Goal: Task Accomplishment & Management: Use online tool/utility

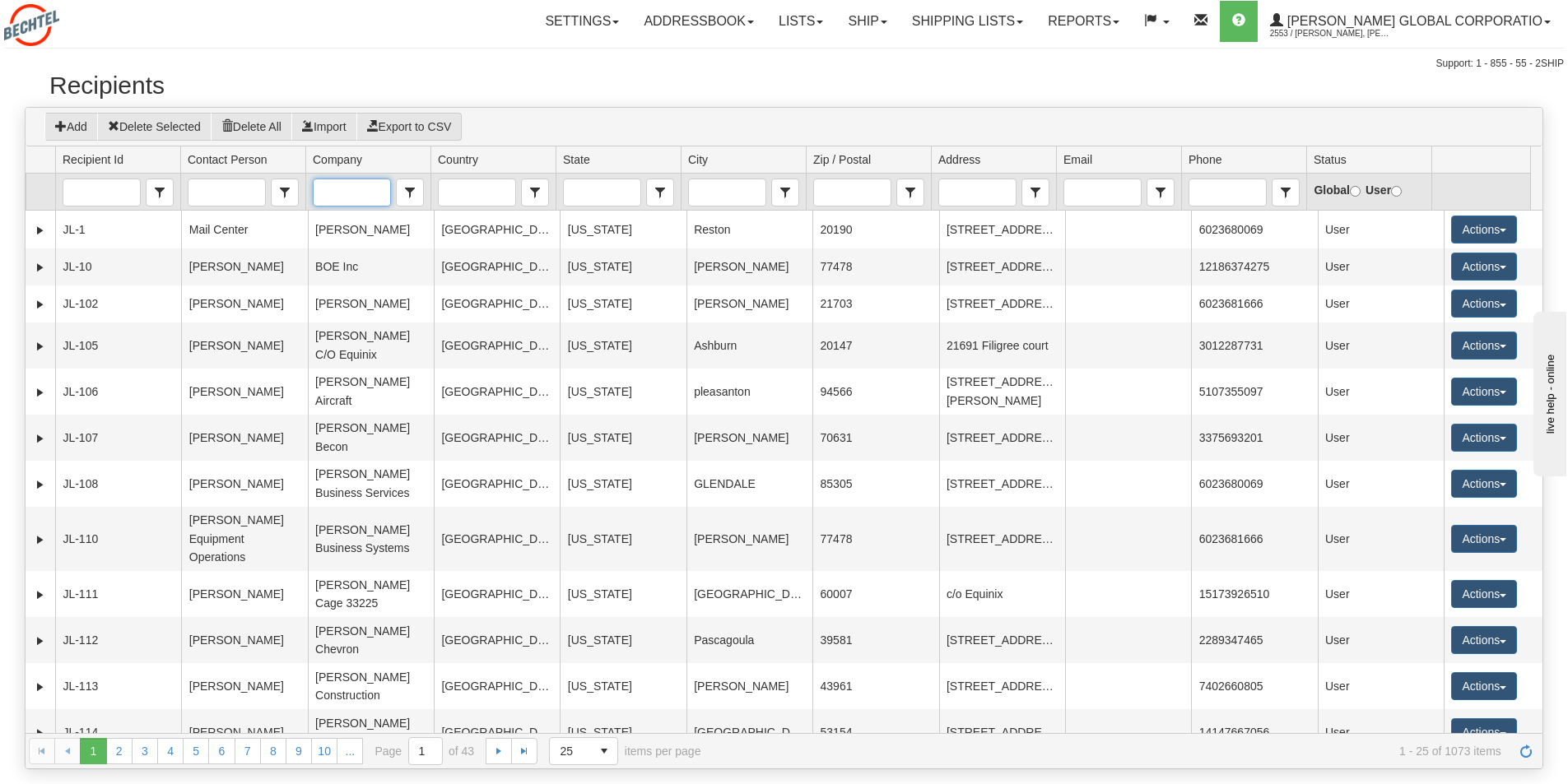
click at [349, 189] on input "Company" at bounding box center [351, 193] width 76 height 27
type input "r"
click at [350, 217] on span "Financial Capability Team" at bounding box center [352, 235] width 64 height 49
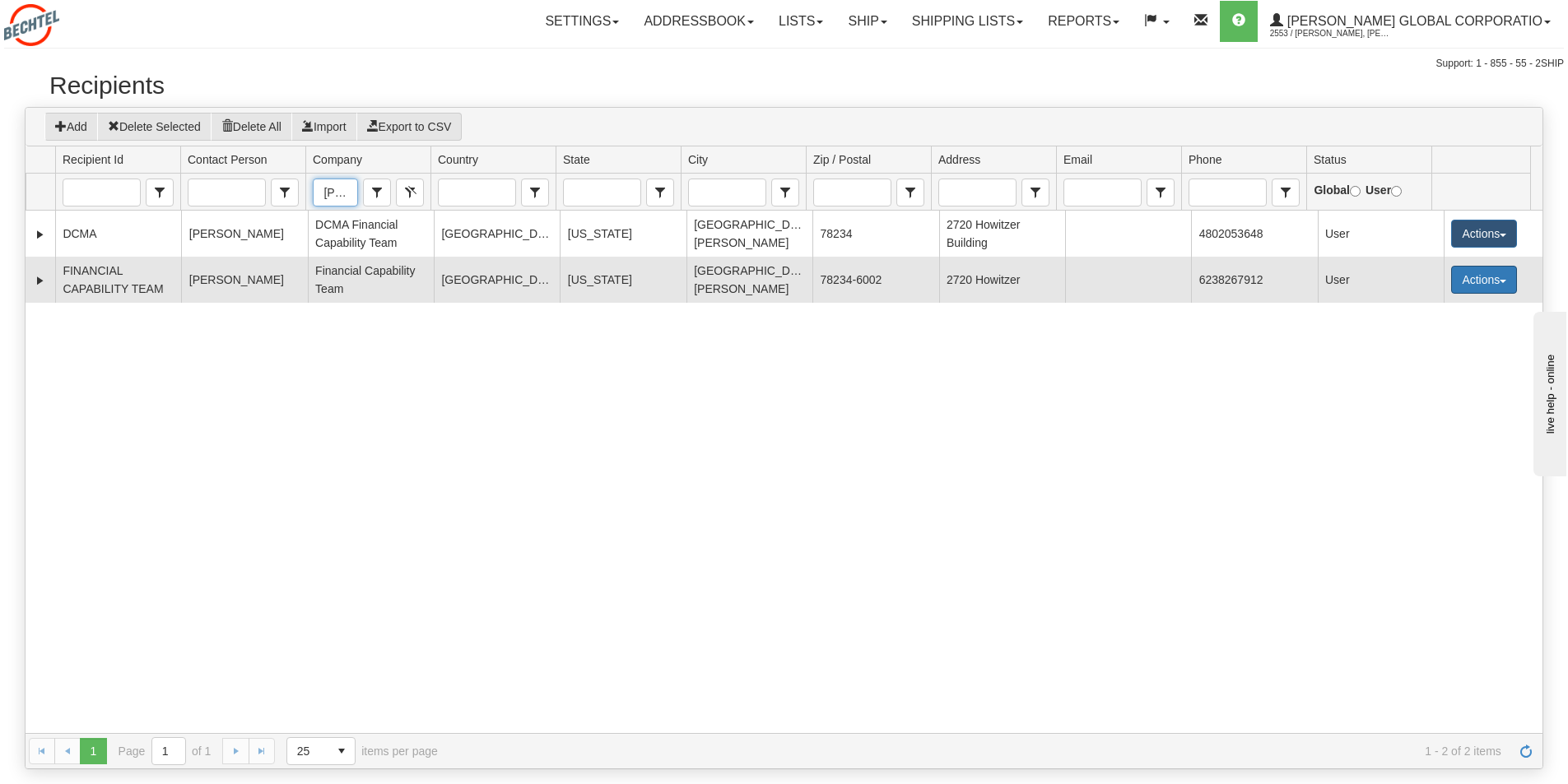
type input "Financial Capability Team"
click at [1486, 273] on button "Actions" at bounding box center [1484, 279] width 66 height 28
click at [1418, 403] on link "Ship" at bounding box center [1450, 397] width 132 height 22
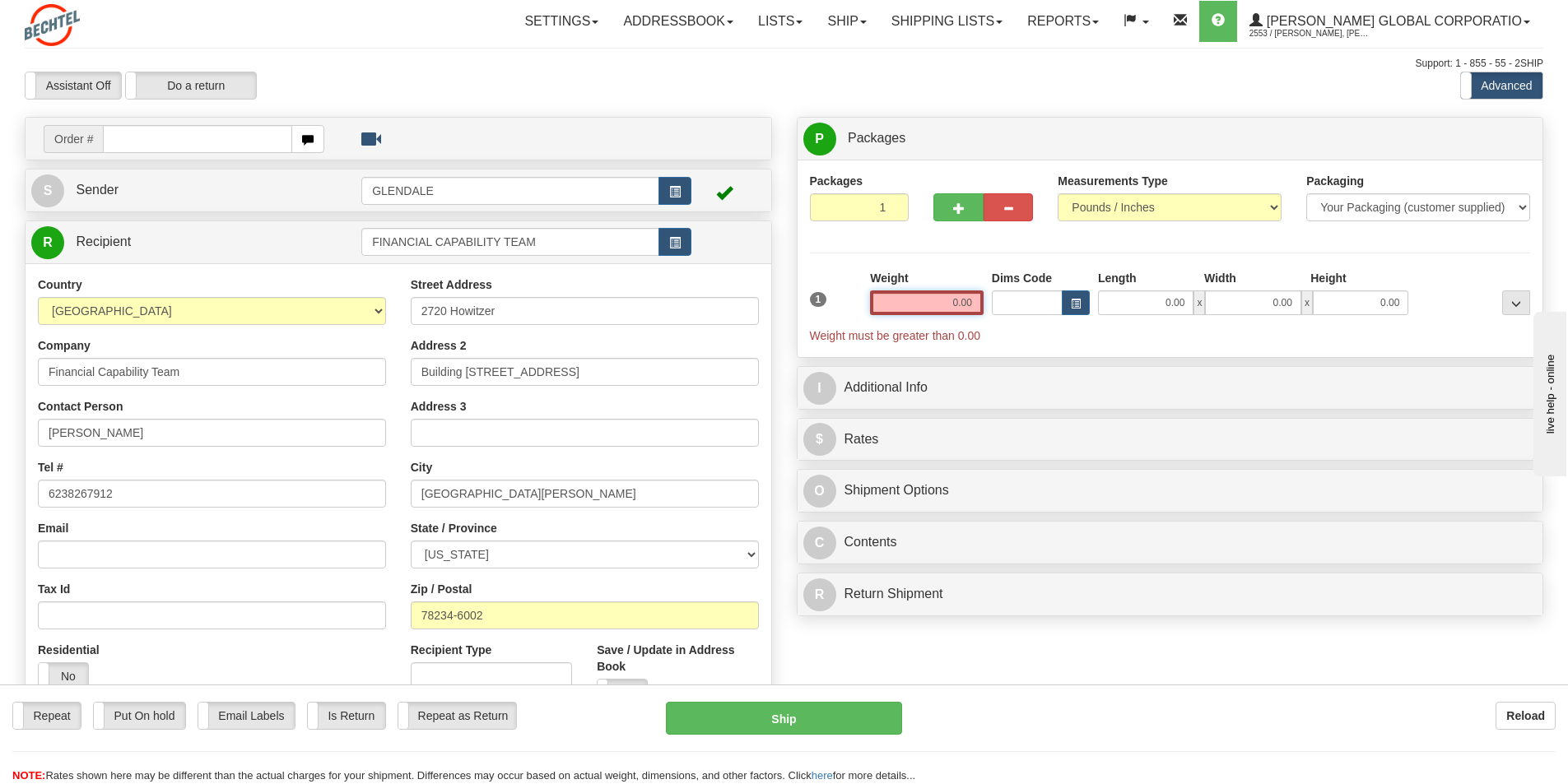
drag, startPoint x: 949, startPoint y: 304, endPoint x: 913, endPoint y: 304, distance: 36.0
click at [913, 304] on input "0.00" at bounding box center [927, 303] width 114 height 25
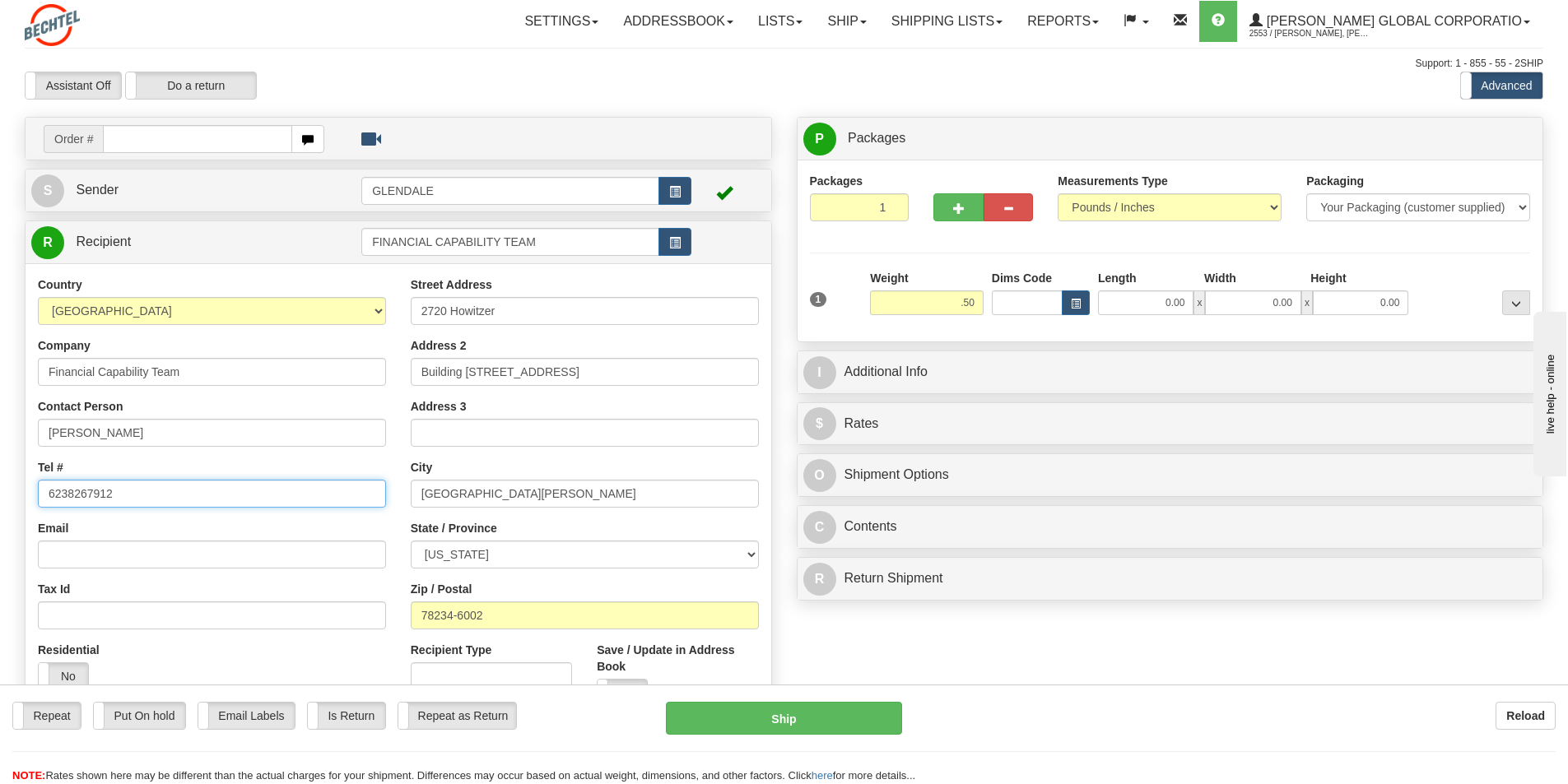
type input "0.50"
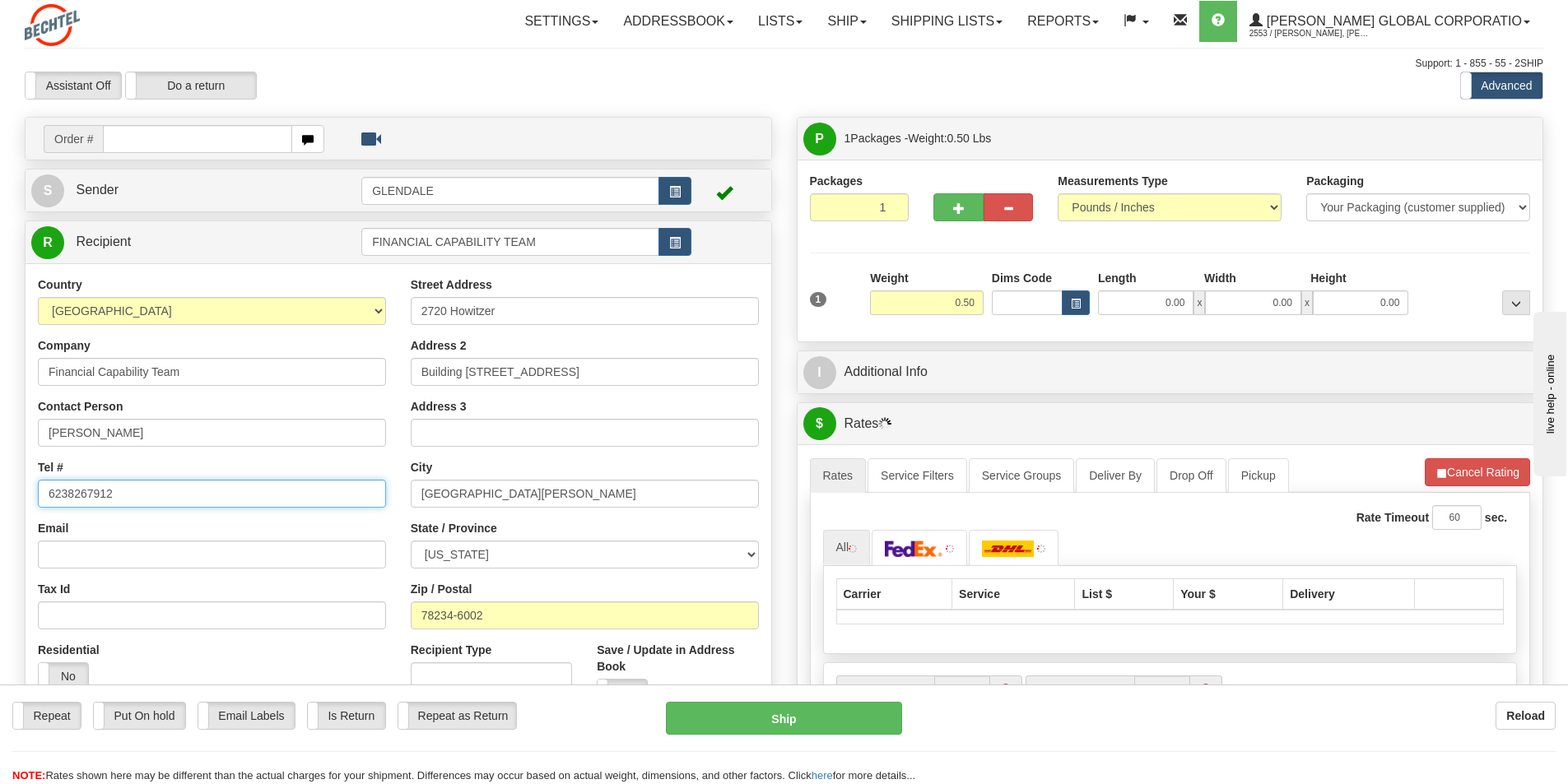
drag, startPoint x: 91, startPoint y: 492, endPoint x: 38, endPoint y: 493, distance: 53.0
click at [38, 493] on input "6238267912" at bounding box center [211, 493] width 349 height 28
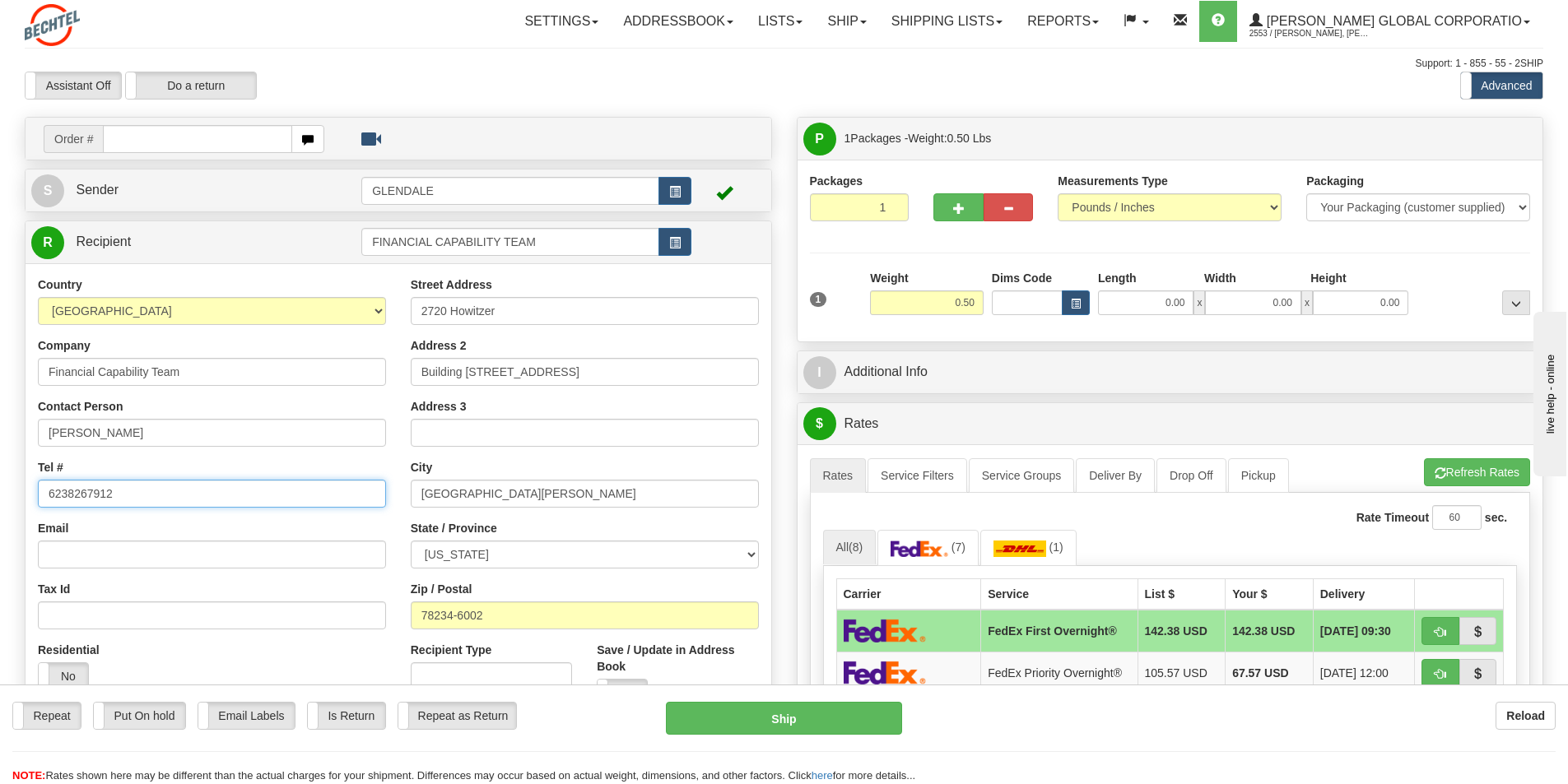
click at [92, 495] on input "6238267912" at bounding box center [211, 493] width 349 height 28
drag, startPoint x: 130, startPoint y: 494, endPoint x: 42, endPoint y: 495, distance: 88.0
click at [42, 495] on input "6238267912" at bounding box center [211, 493] width 349 height 28
paste input "210-740-3684"
type input "210-740-3684"
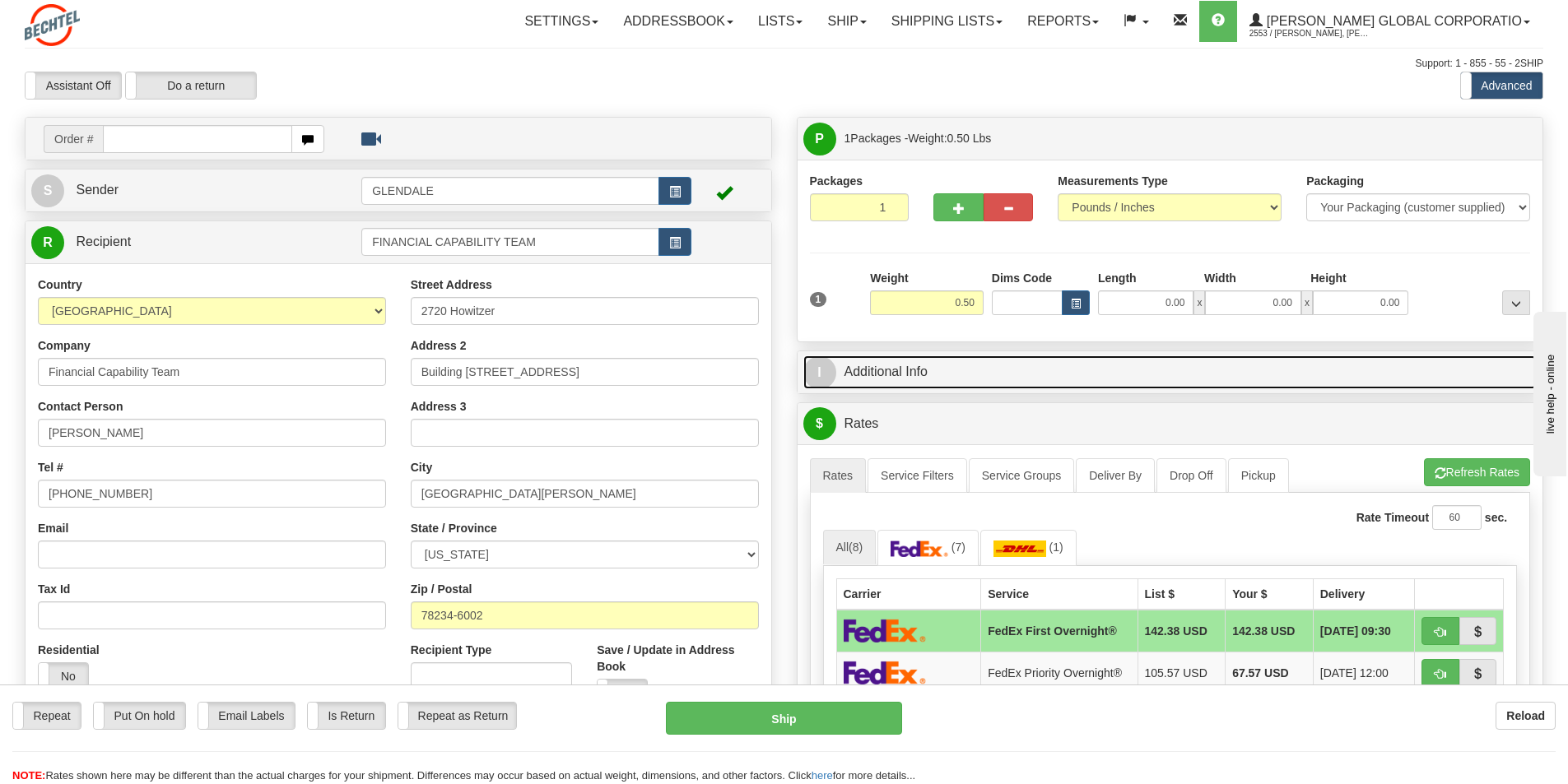
click at [868, 370] on link "I Additional Info" at bounding box center [1170, 372] width 734 height 33
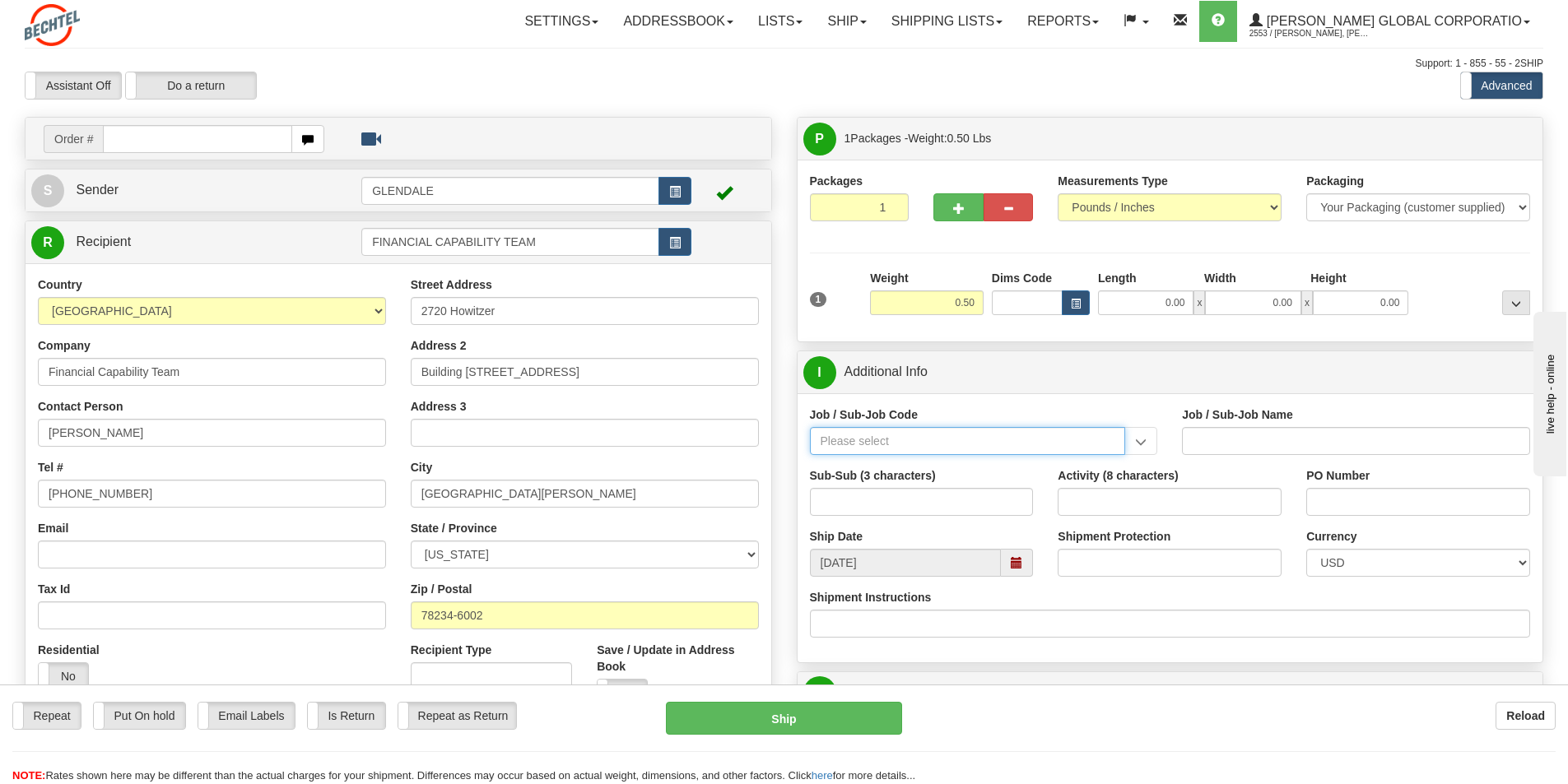
click at [843, 445] on input "Job / Sub-Job Code" at bounding box center [968, 440] width 316 height 28
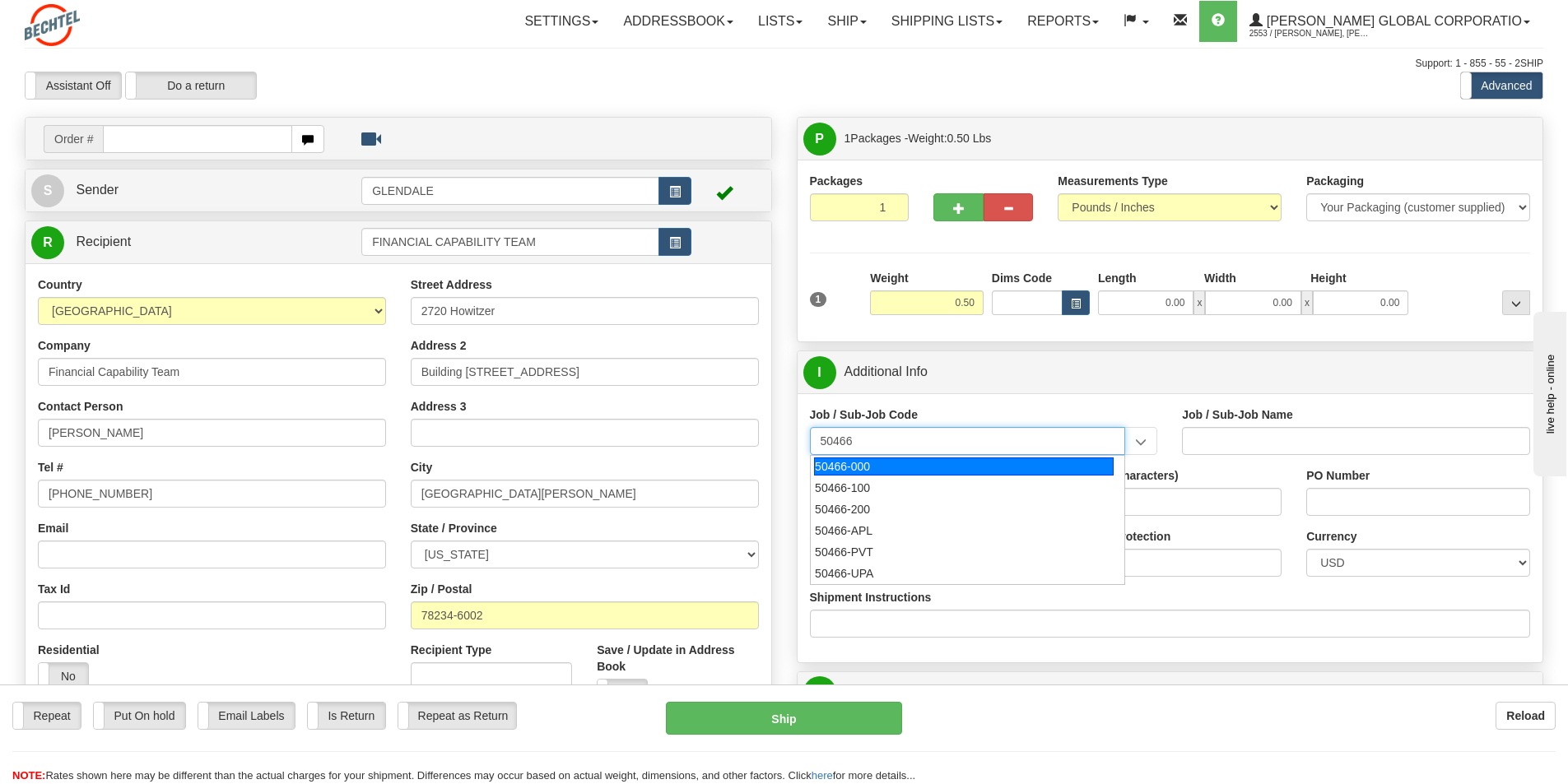
click at [834, 465] on div "50466-000" at bounding box center [964, 467] width 299 height 18
type input "50466-000"
type input "GOVT. SVCS. - GOVERNMENT SERVICES"
type input "50466-000"
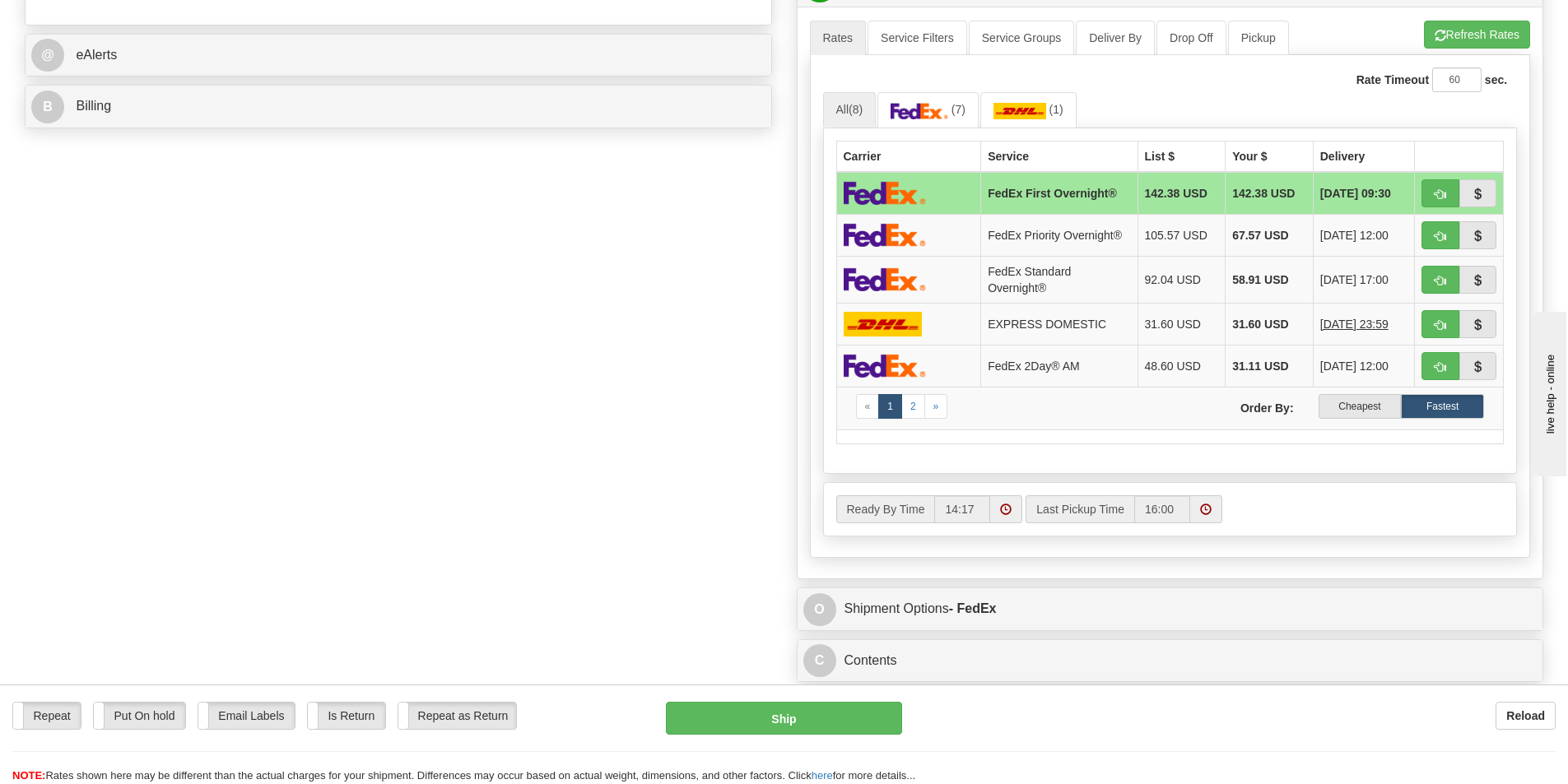
scroll to position [823, 0]
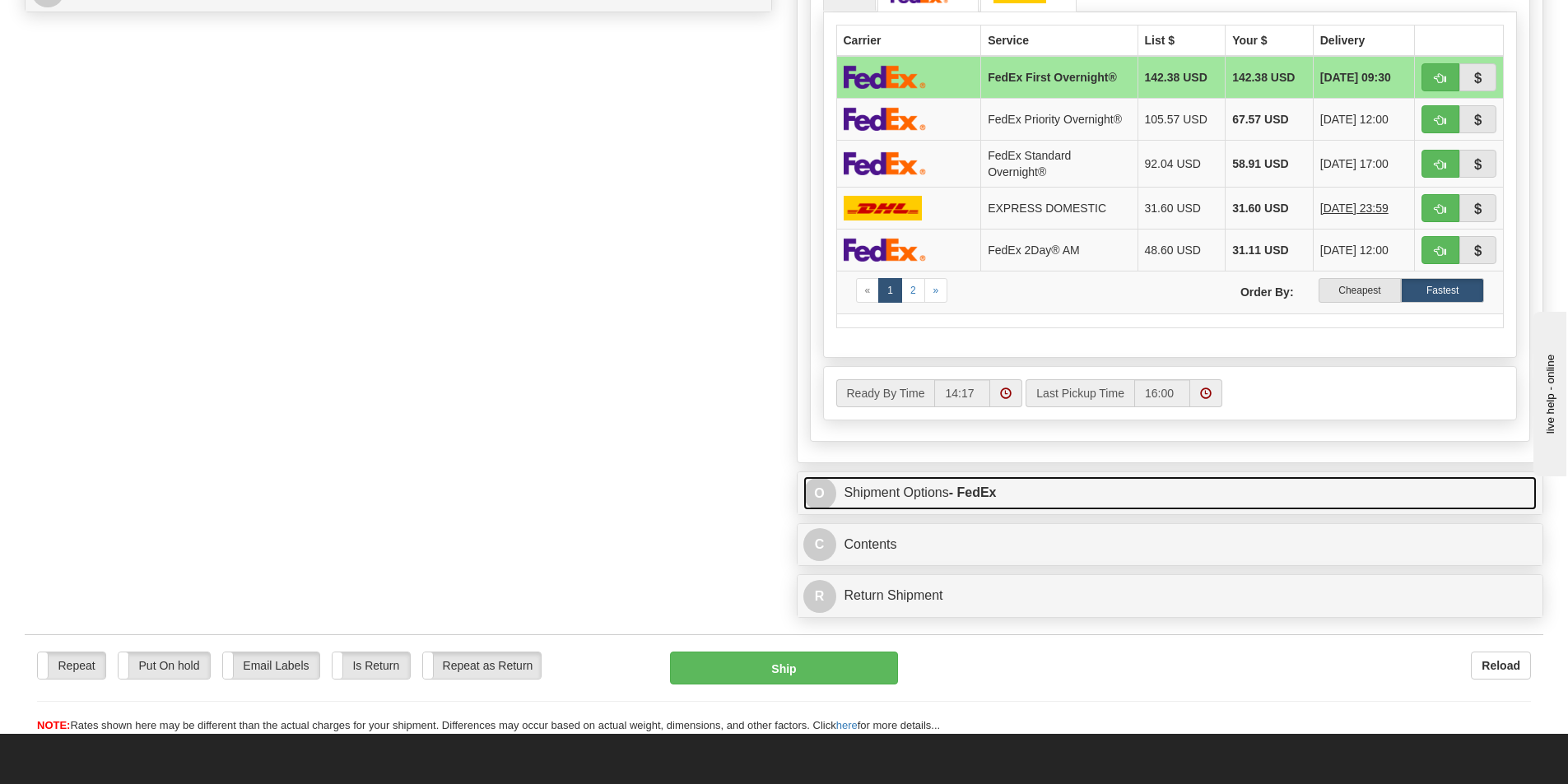
click at [940, 496] on link "O Shipment Options - FedEx" at bounding box center [1170, 493] width 734 height 33
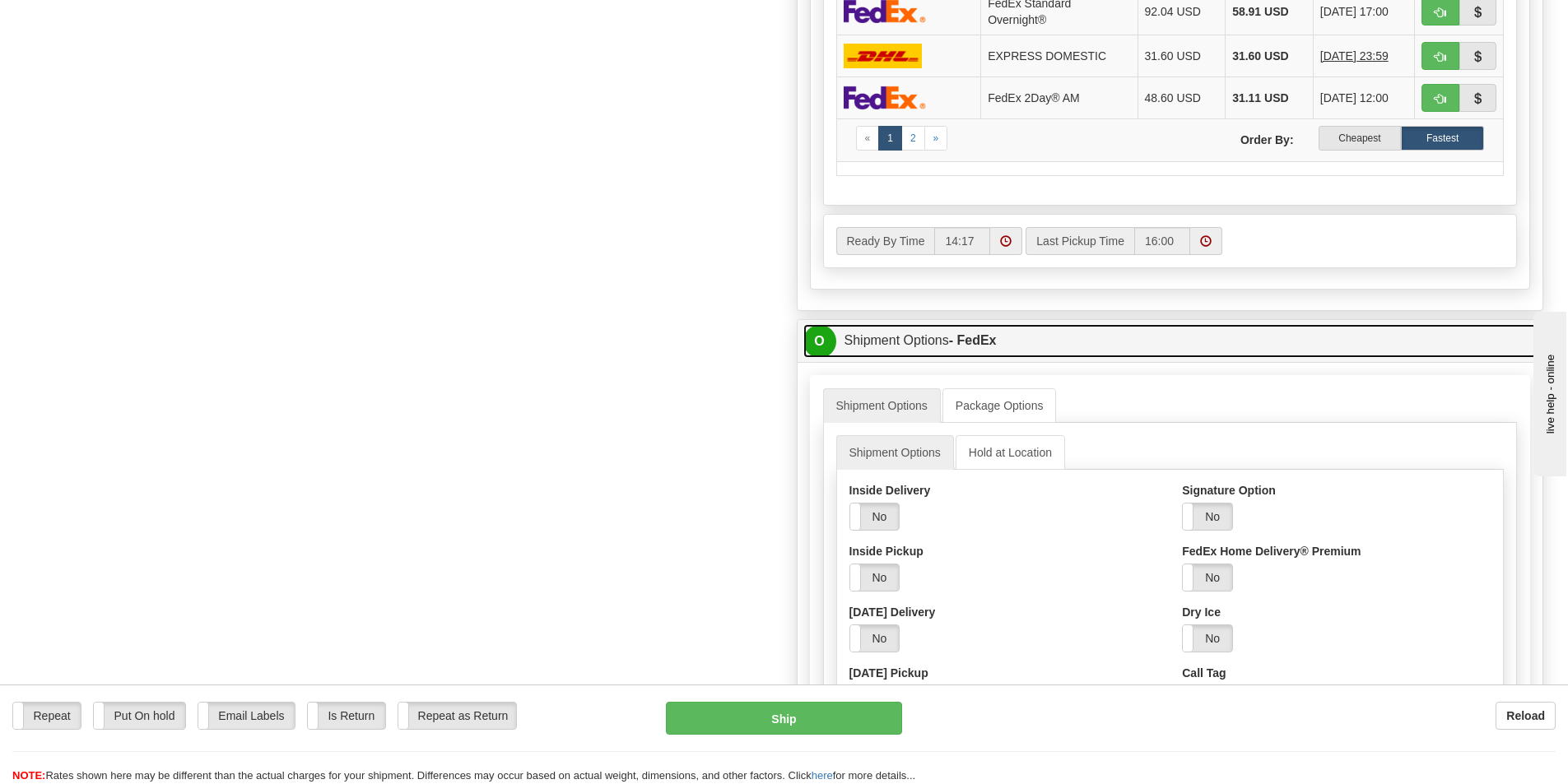
scroll to position [988, 0]
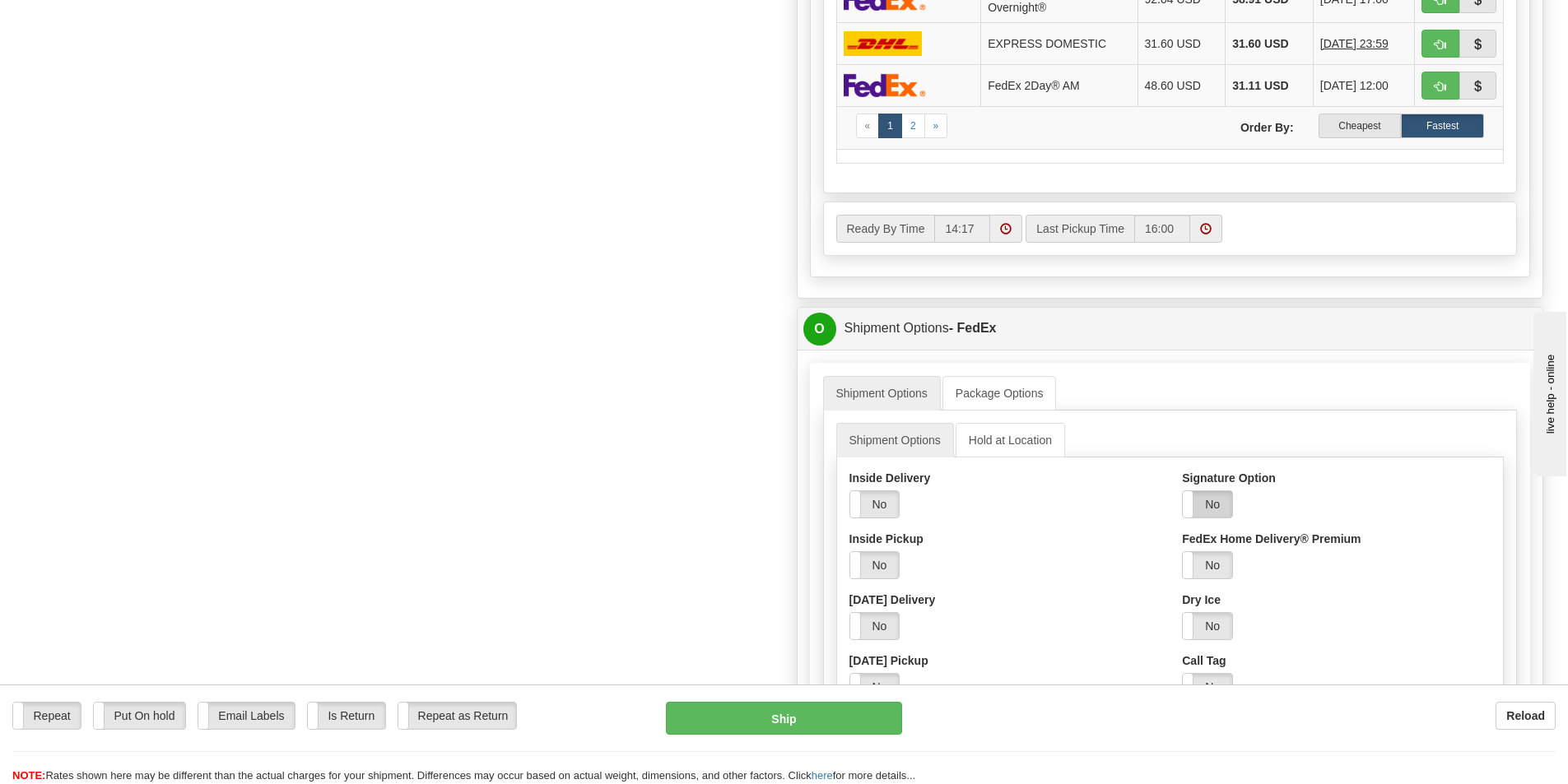
click at [1209, 506] on label "No" at bounding box center [1207, 505] width 49 height 27
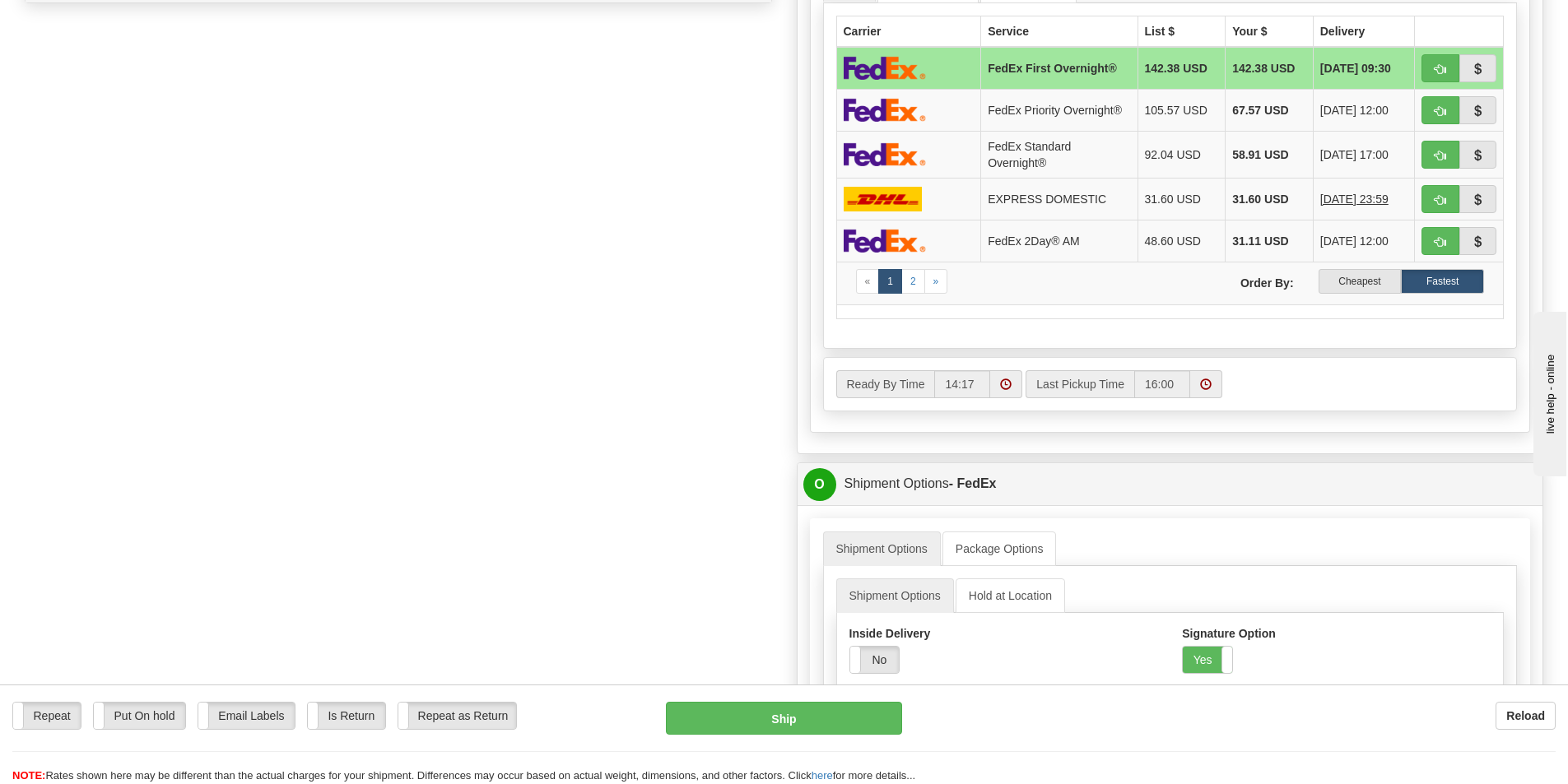
scroll to position [576, 0]
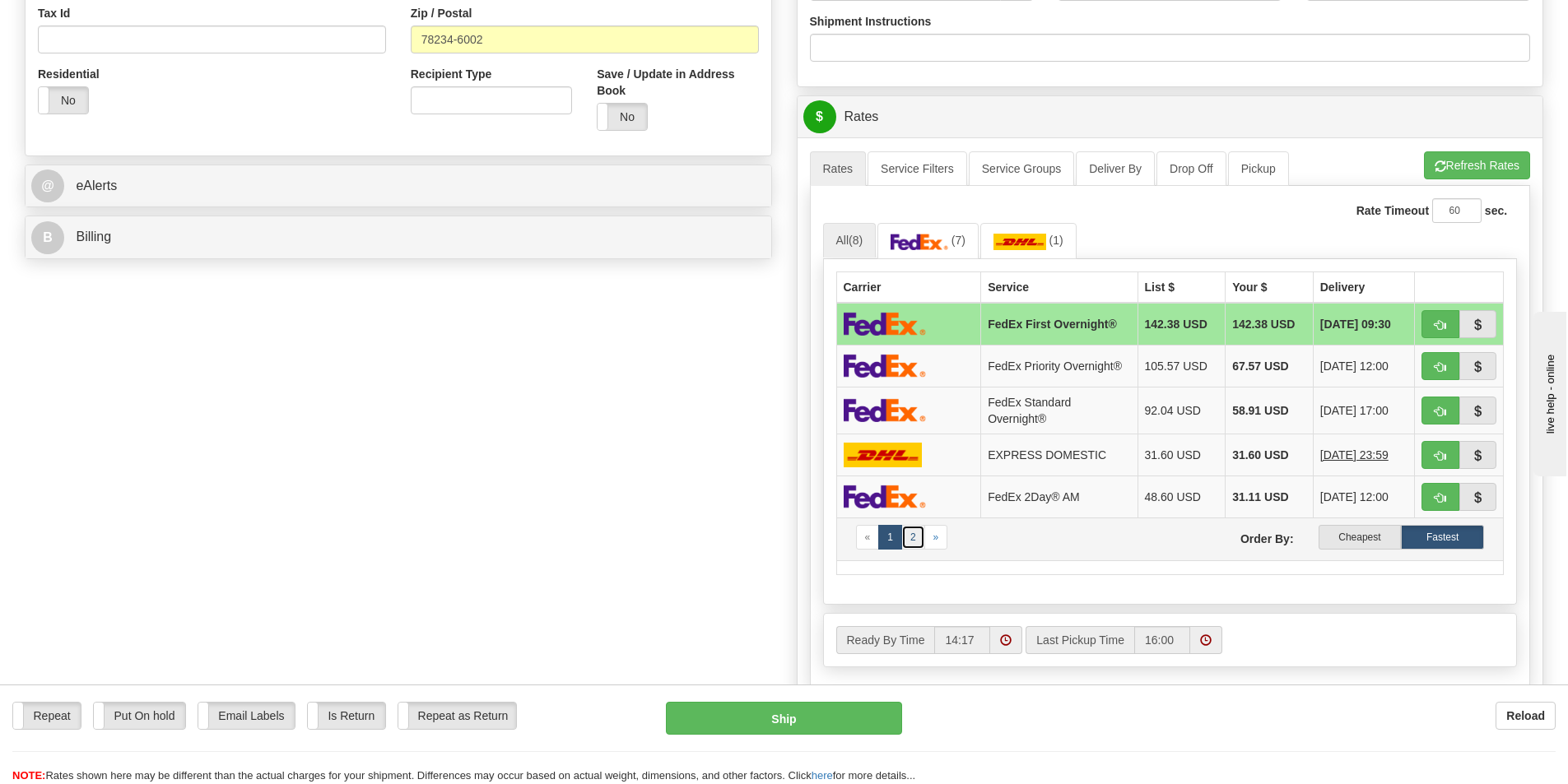
click at [915, 532] on link "2" at bounding box center [913, 537] width 24 height 25
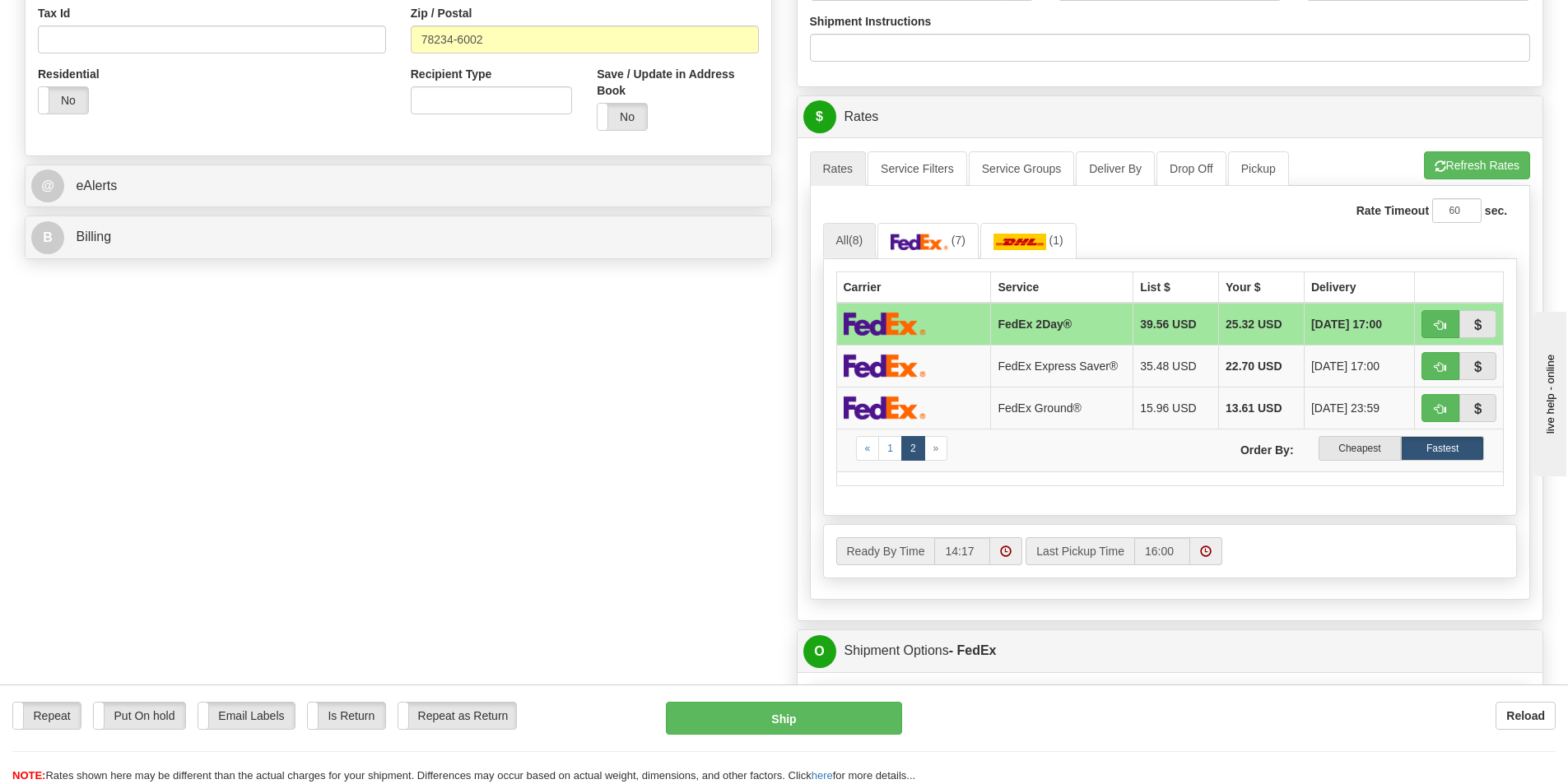
click at [868, 322] on img at bounding box center [884, 323] width 82 height 24
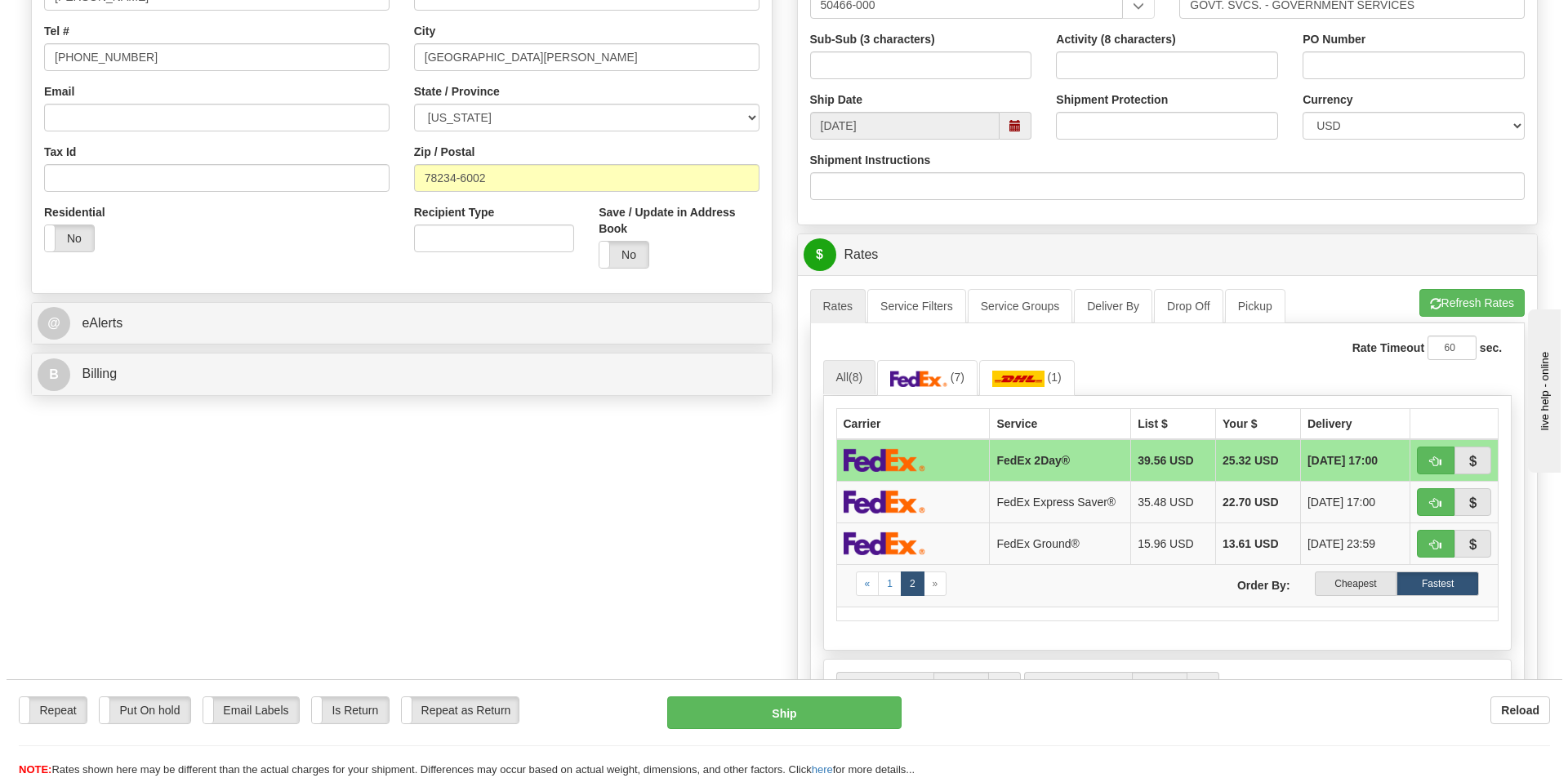
scroll to position [163, 0]
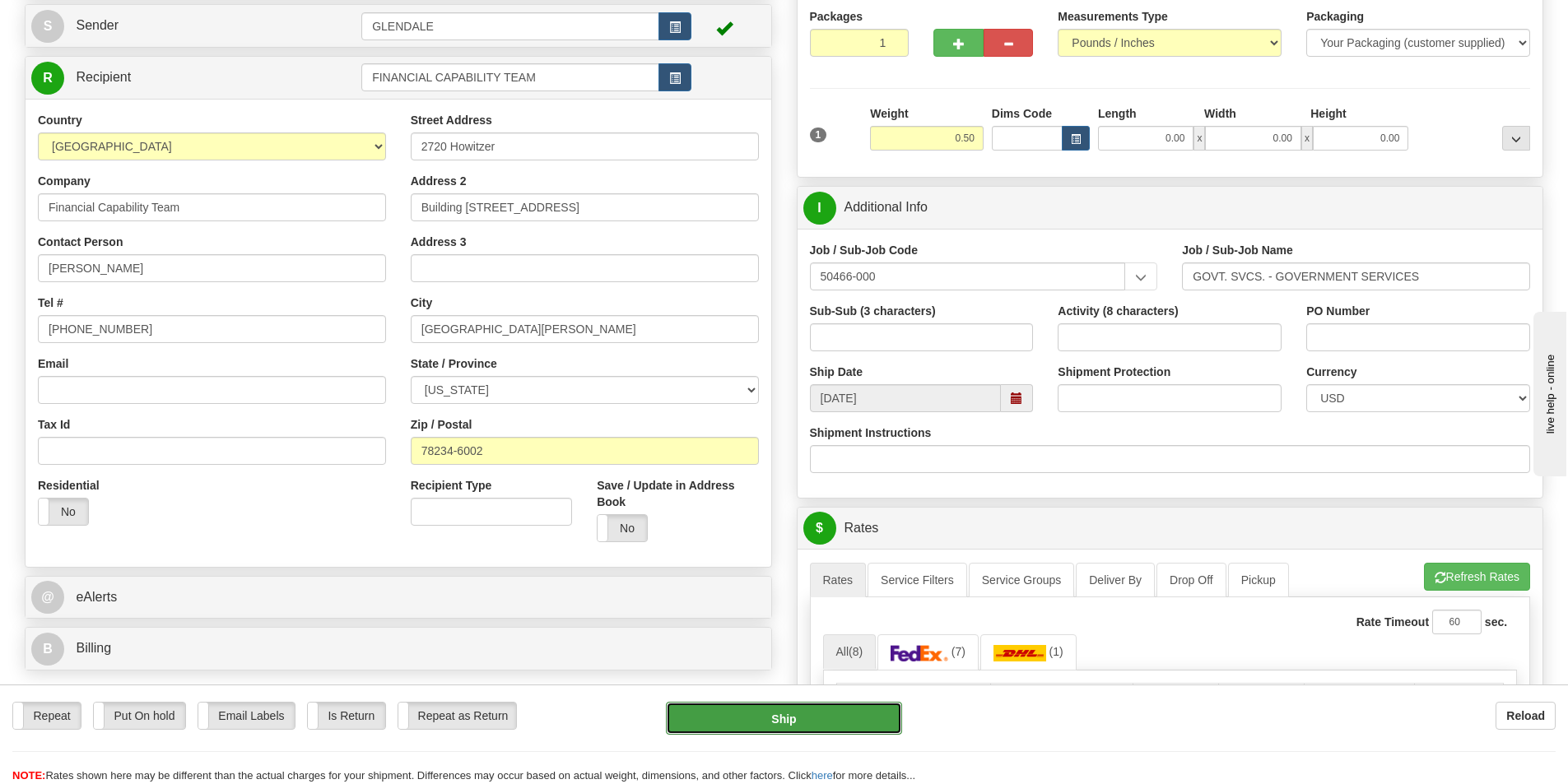
click at [791, 721] on button "Ship" at bounding box center [784, 718] width 237 height 33
type input "03"
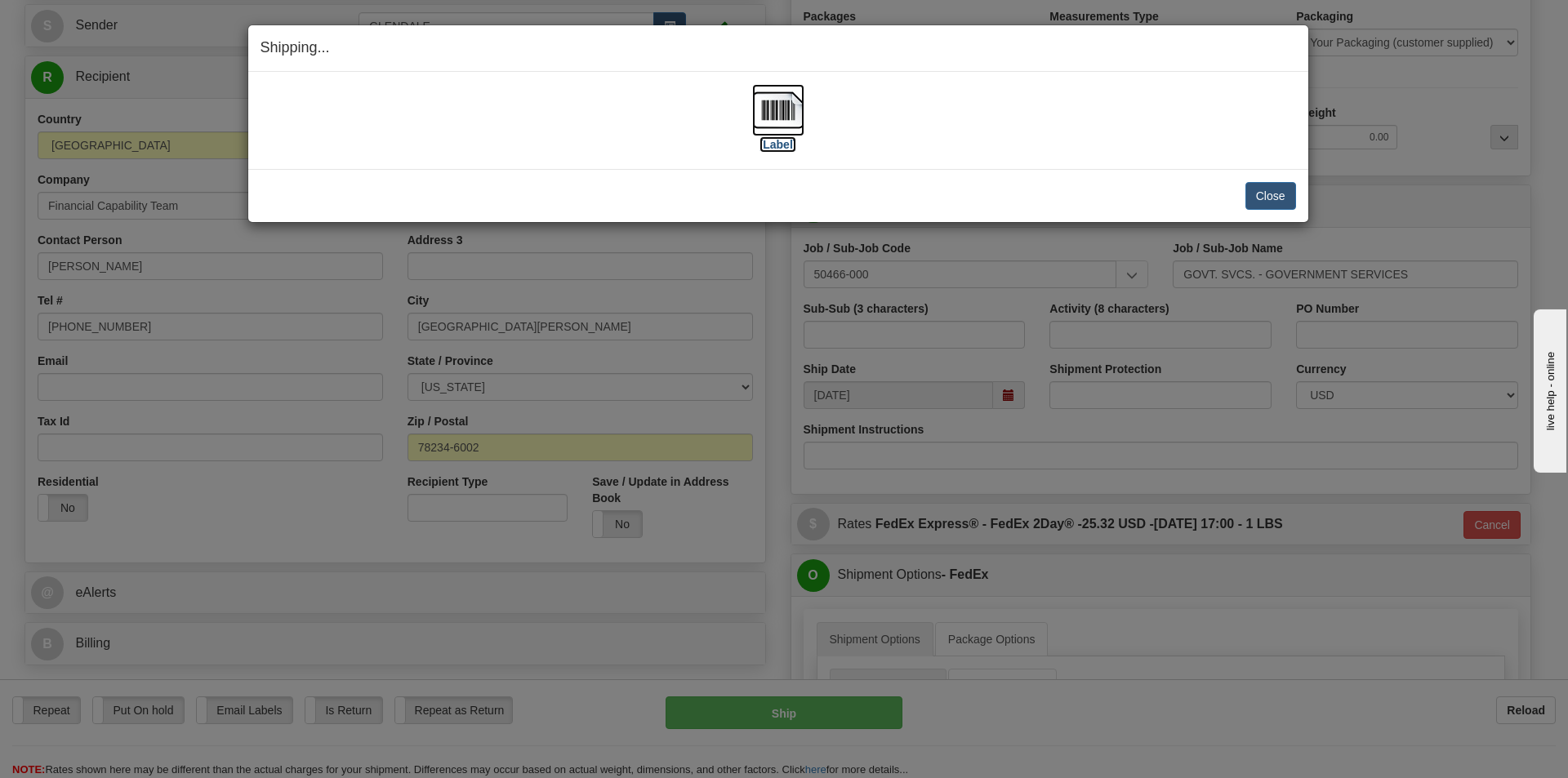
click at [777, 95] on img at bounding box center [778, 109] width 52 height 52
click at [1263, 187] on button "Close" at bounding box center [1270, 196] width 51 height 27
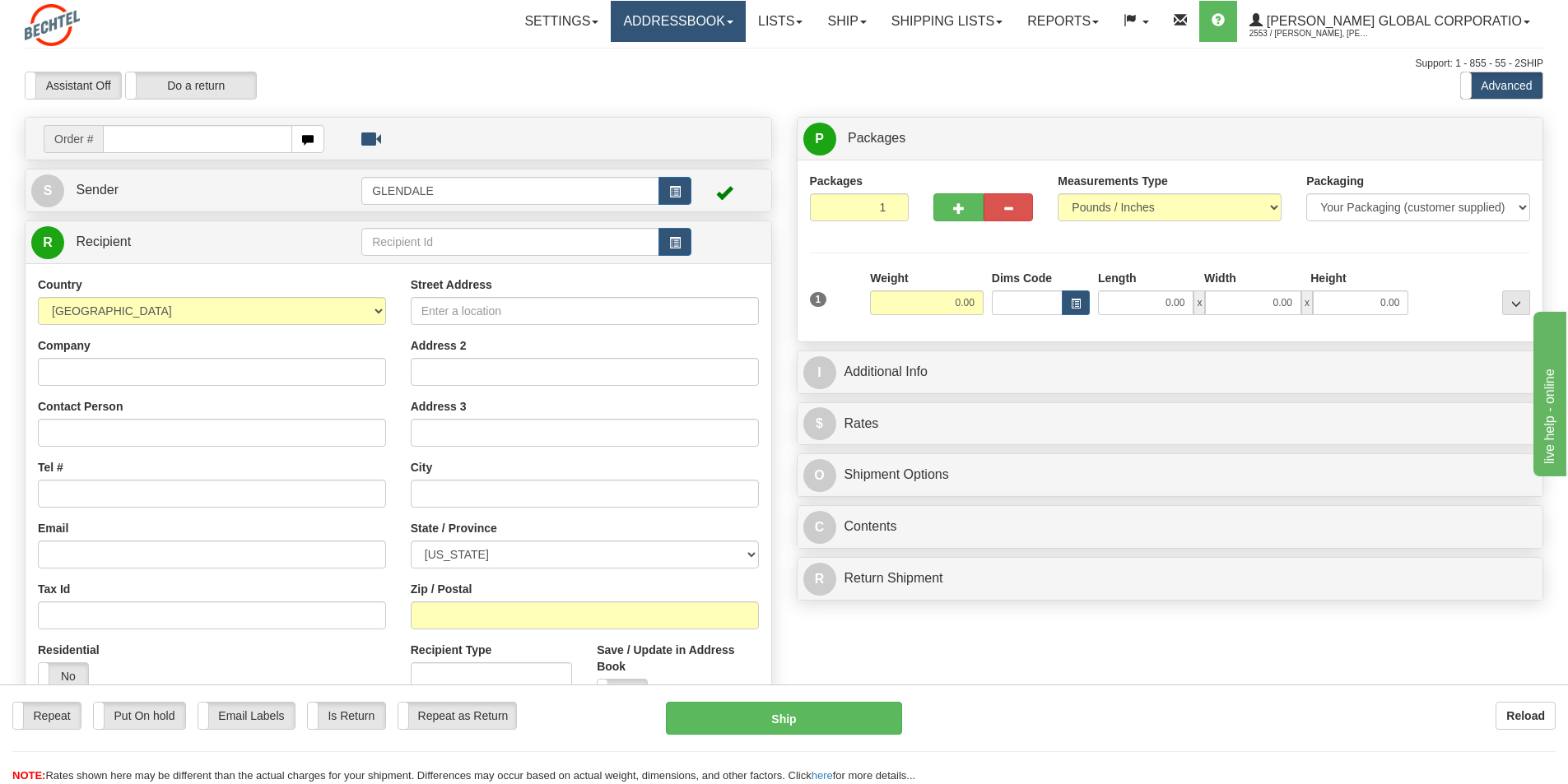
click at [733, 23] on span at bounding box center [731, 23] width 7 height 3
click at [673, 56] on span "Recipients" at bounding box center [658, 58] width 53 height 13
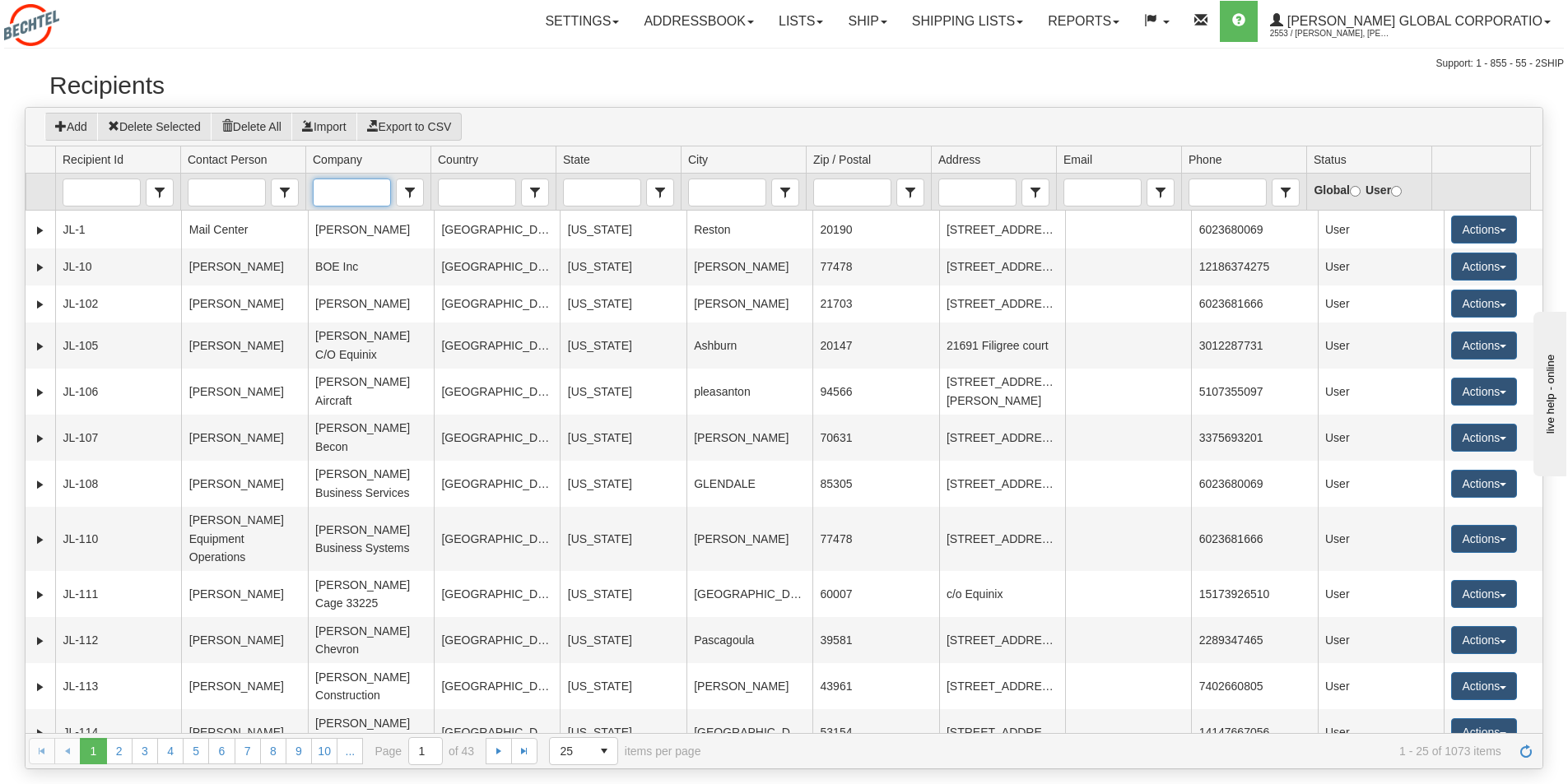
click at [352, 188] on input "Company" at bounding box center [351, 193] width 76 height 27
click at [342, 229] on span "Financial Capability Team" at bounding box center [352, 235] width 64 height 49
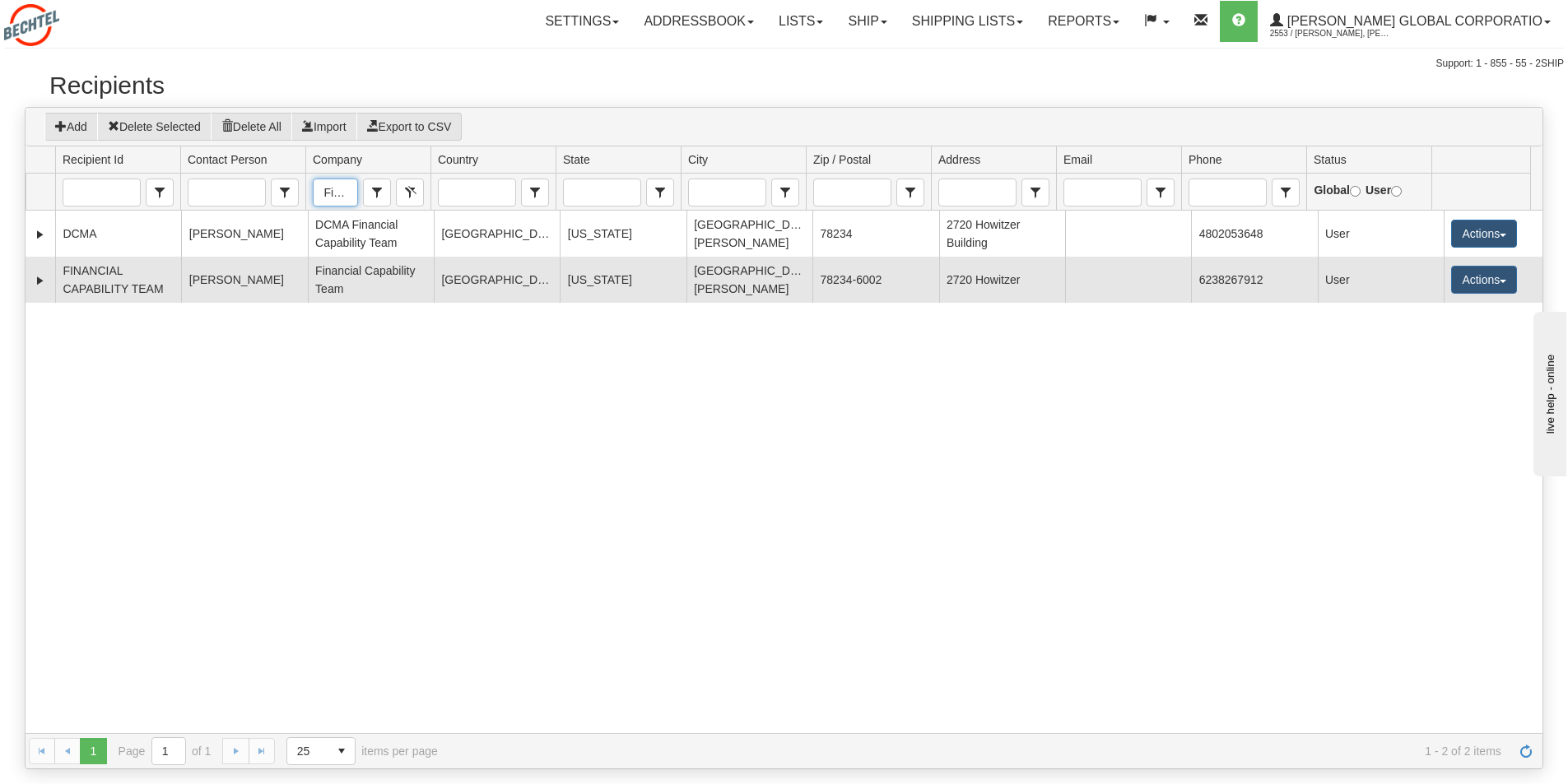
click at [115, 292] on td "FINANCIAL CAPABILITY TEAM" at bounding box center [118, 279] width 126 height 46
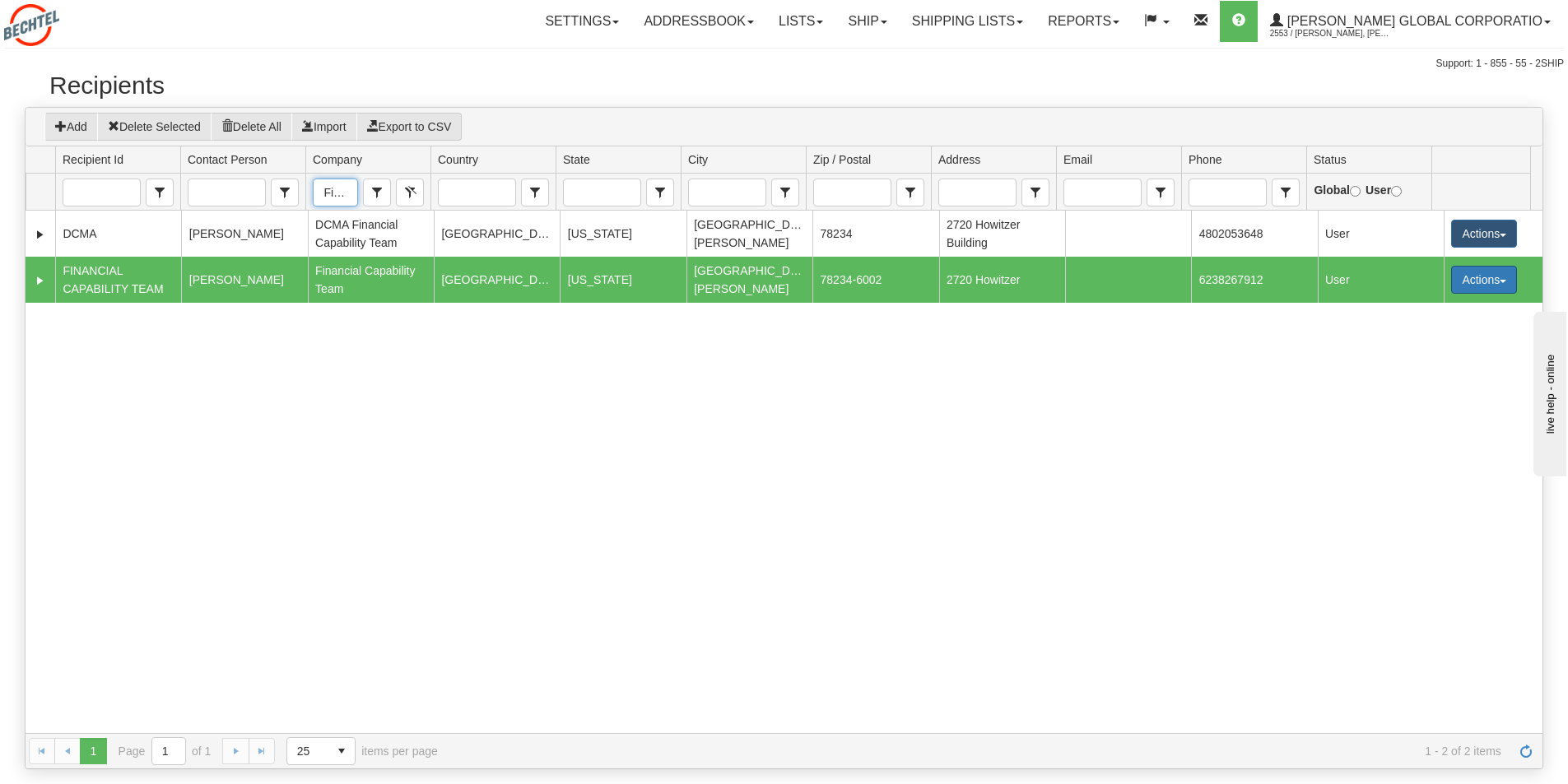
type input "Financial Capability Team"
click at [1490, 277] on button "Actions" at bounding box center [1484, 279] width 66 height 28
click at [1407, 401] on link "Ship" at bounding box center [1450, 397] width 132 height 22
